Goal: Transaction & Acquisition: Purchase product/service

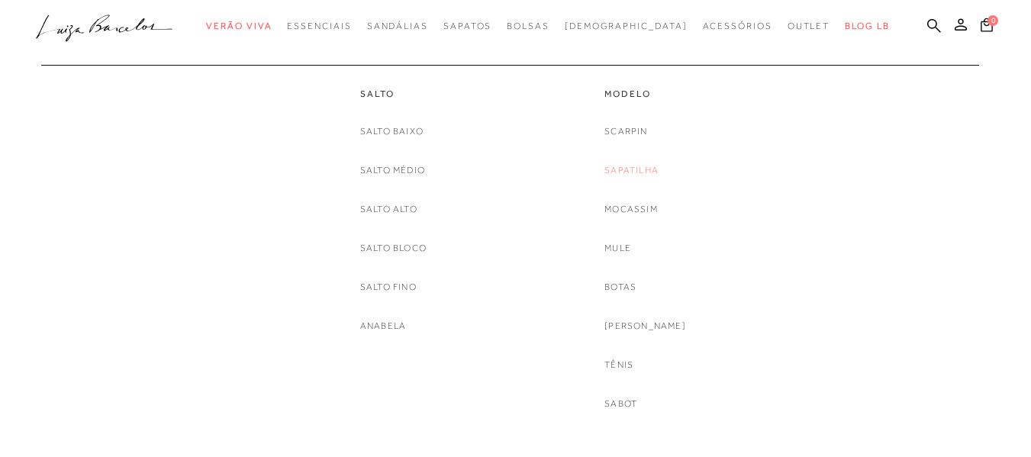
click at [649, 173] on link "Sapatilha" at bounding box center [631, 171] width 54 height 16
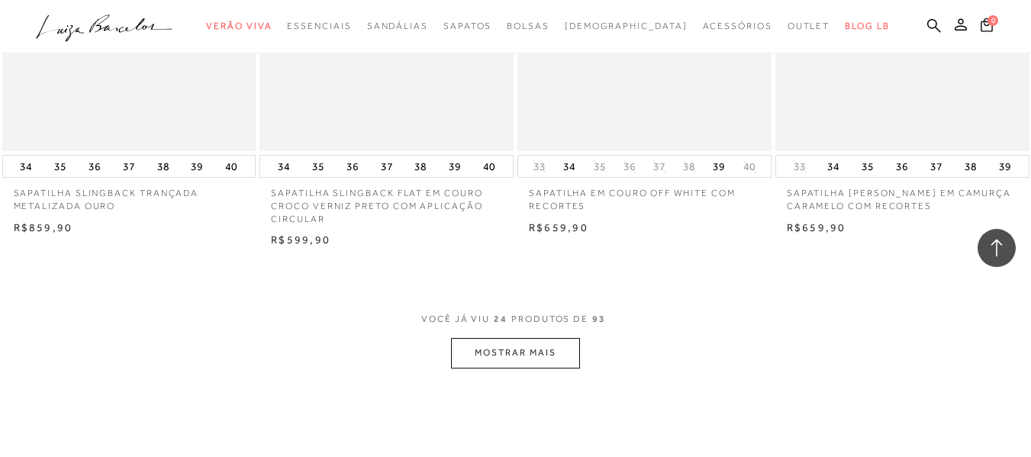
scroll to position [2757, 0]
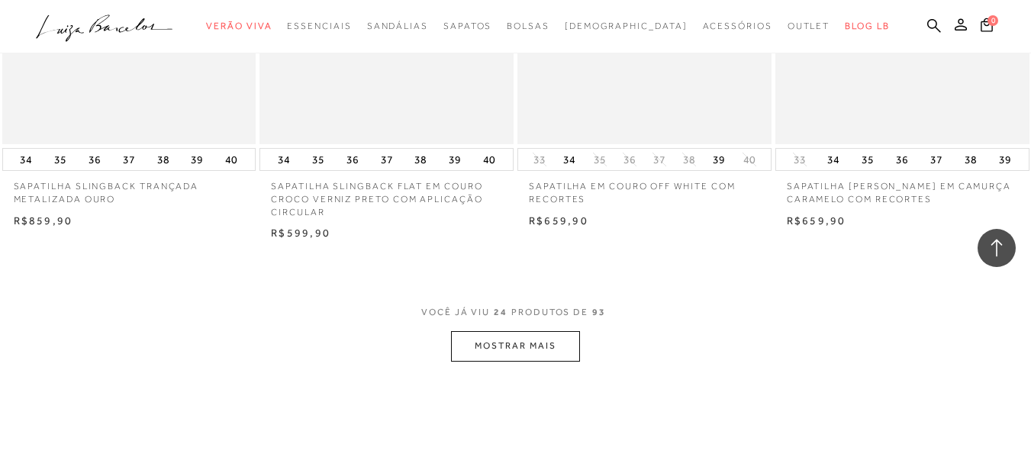
click at [516, 344] on button "MOSTRAR MAIS" at bounding box center [515, 346] width 128 height 30
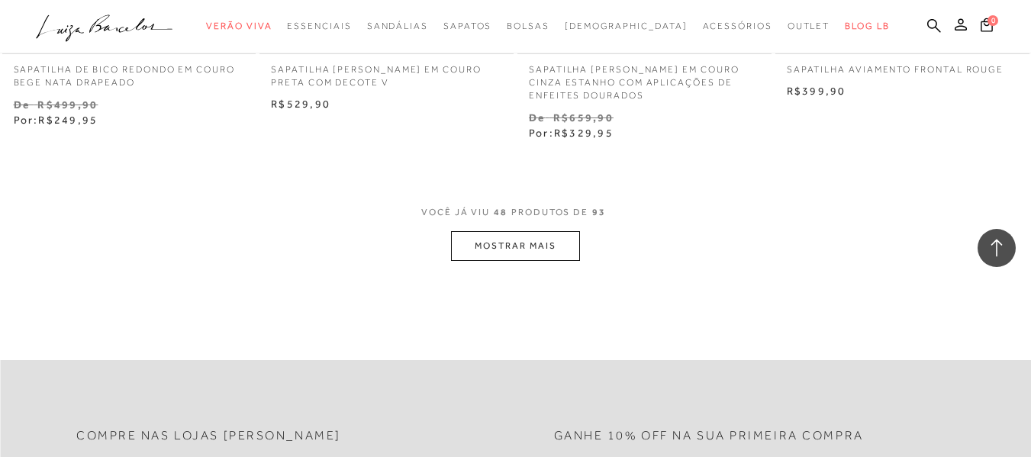
scroll to position [5769, 0]
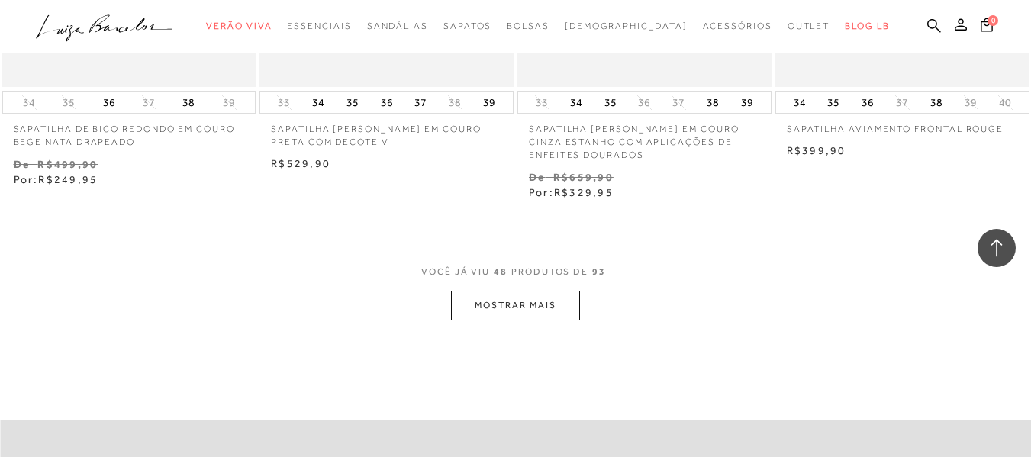
click at [521, 308] on button "MOSTRAR MAIS" at bounding box center [515, 306] width 128 height 30
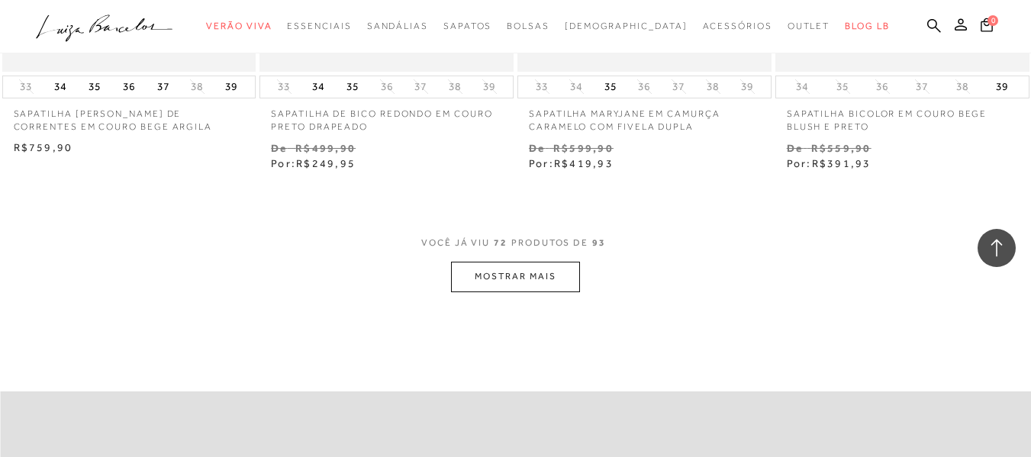
scroll to position [8852, 0]
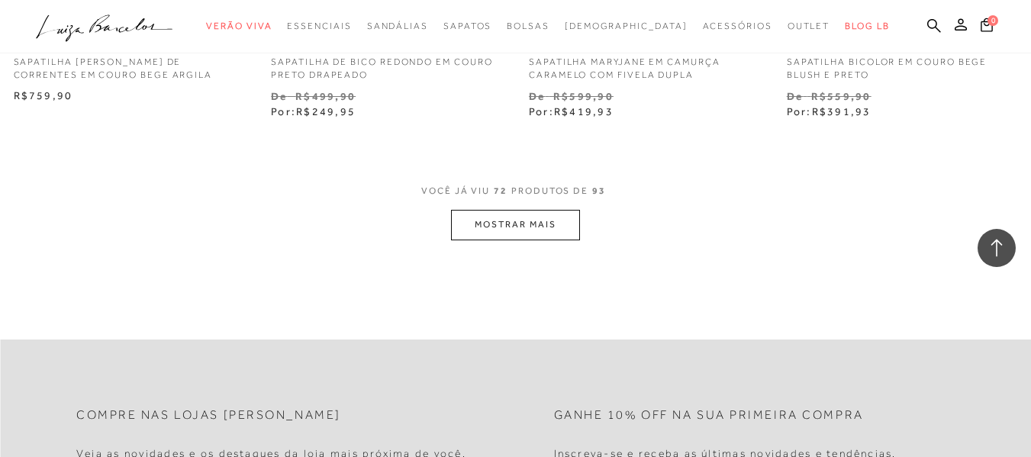
click at [517, 224] on button "MOSTRAR MAIS" at bounding box center [515, 225] width 128 height 30
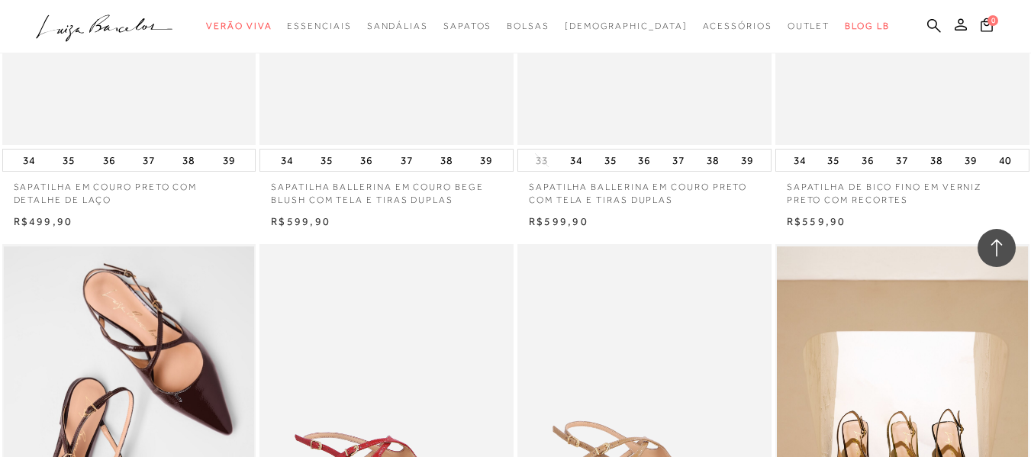
scroll to position [0, 0]
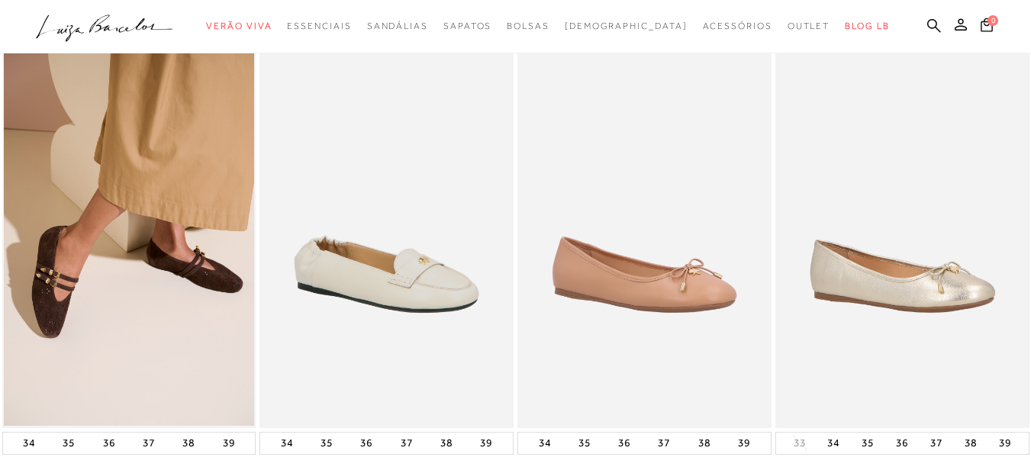
scroll to position [47, 0]
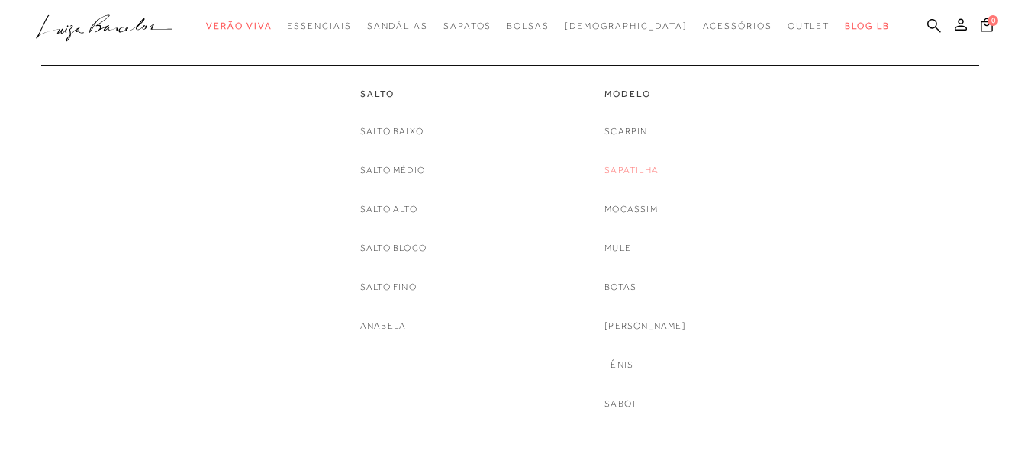
click at [646, 168] on link "Sapatilha" at bounding box center [631, 171] width 54 height 16
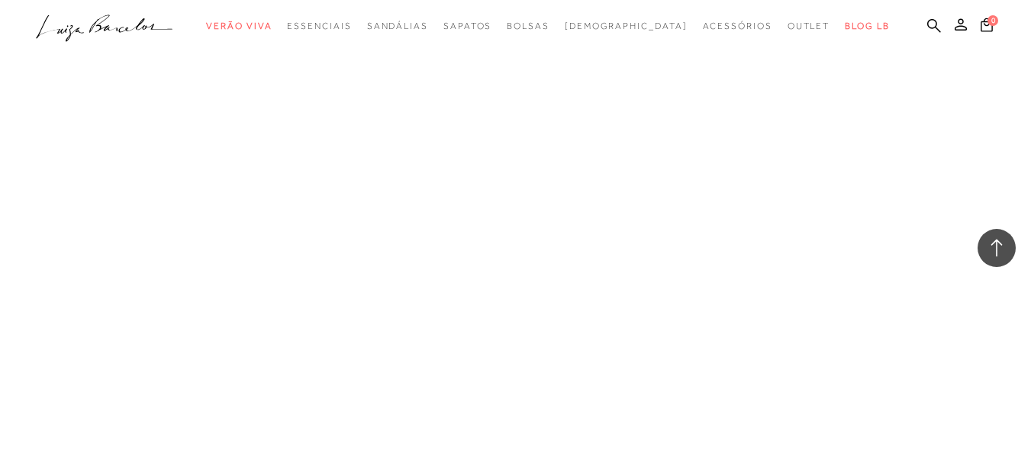
scroll to position [2316, 0]
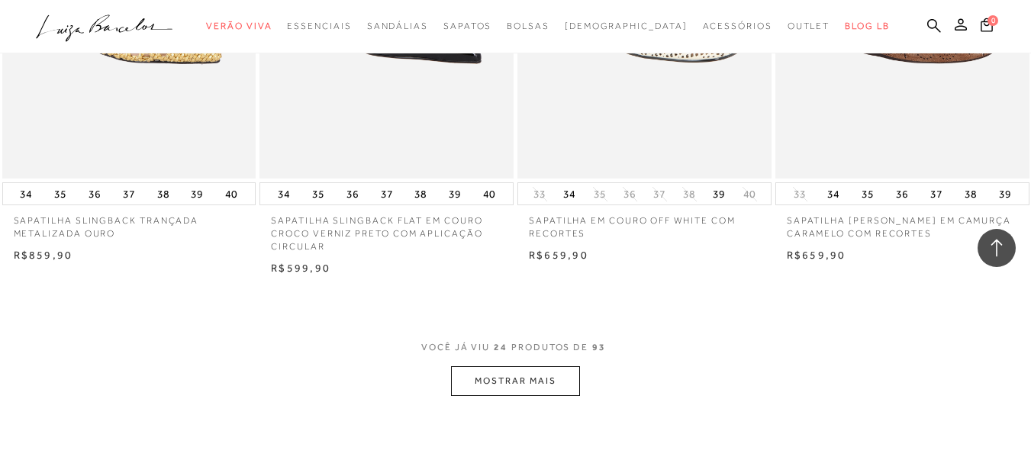
scroll to position [5677, 0]
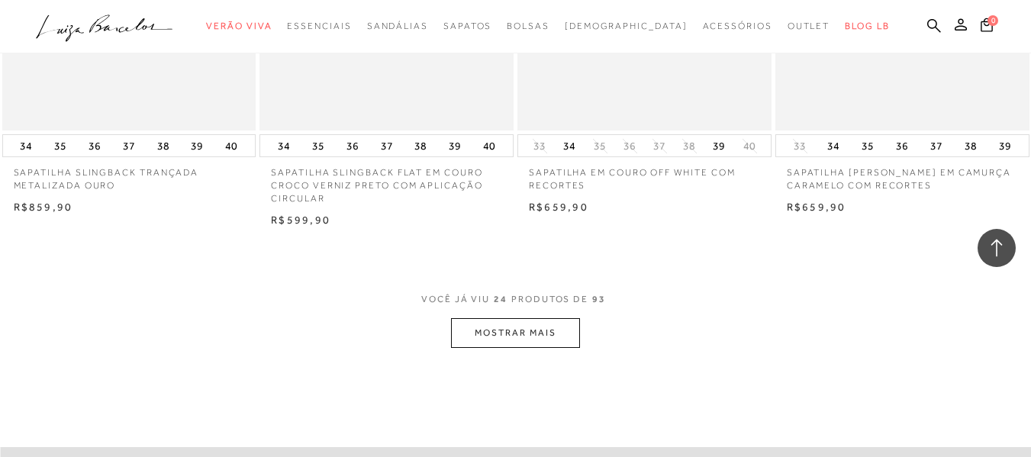
click at [519, 335] on button "MOSTRAR MAIS" at bounding box center [515, 333] width 128 height 30
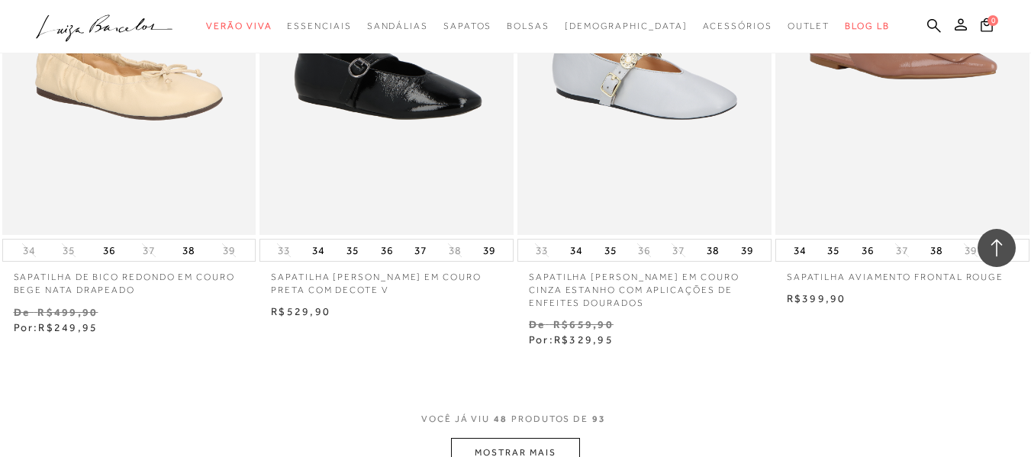
scroll to position [8546, 0]
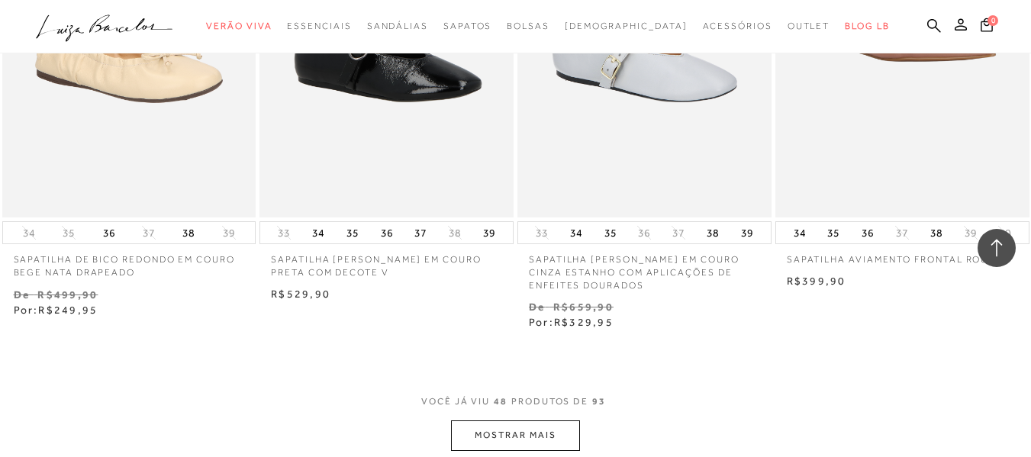
click at [515, 430] on button "MOSTRAR MAIS" at bounding box center [515, 435] width 128 height 30
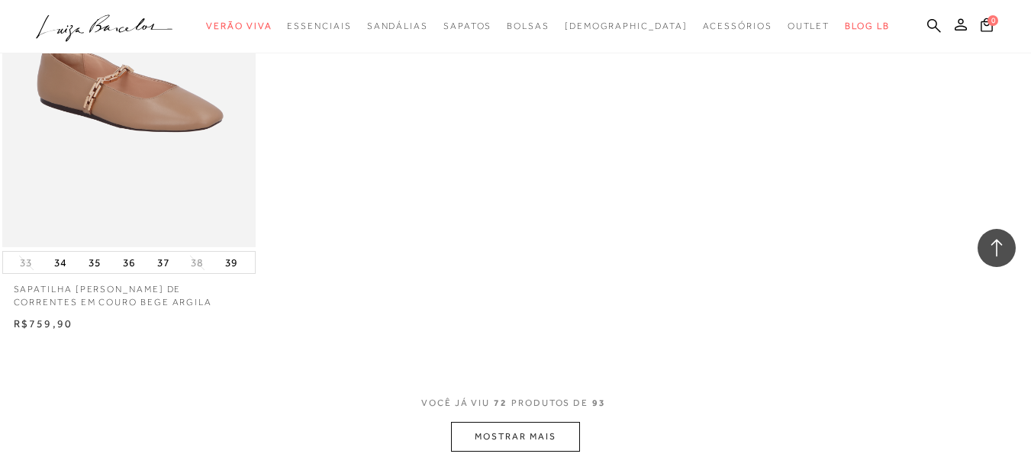
scroll to position [11554, 0]
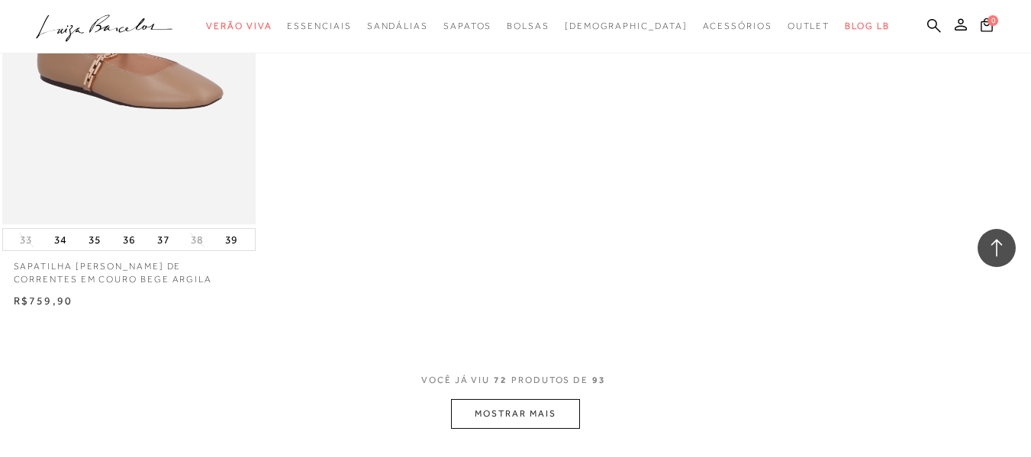
click at [505, 417] on button "MOSTRAR MAIS" at bounding box center [515, 414] width 128 height 30
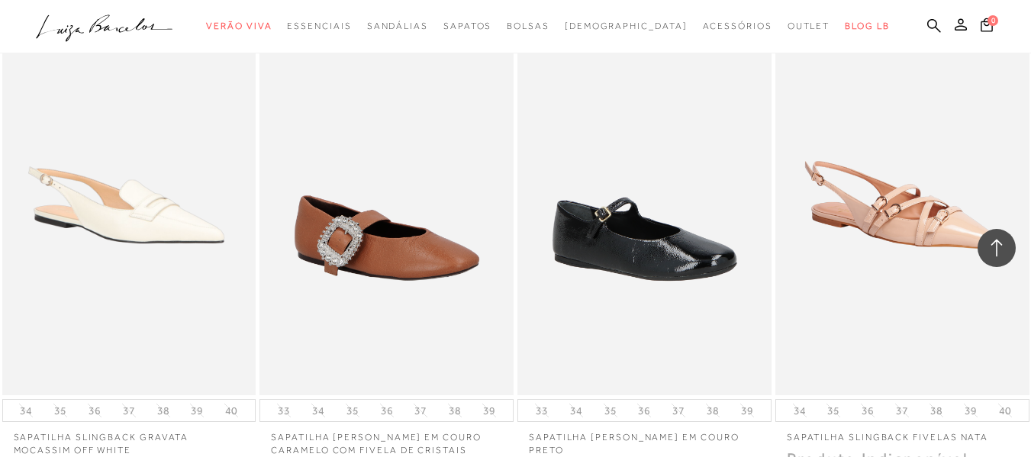
scroll to position [182, 0]
